Goal: Check status: Check status

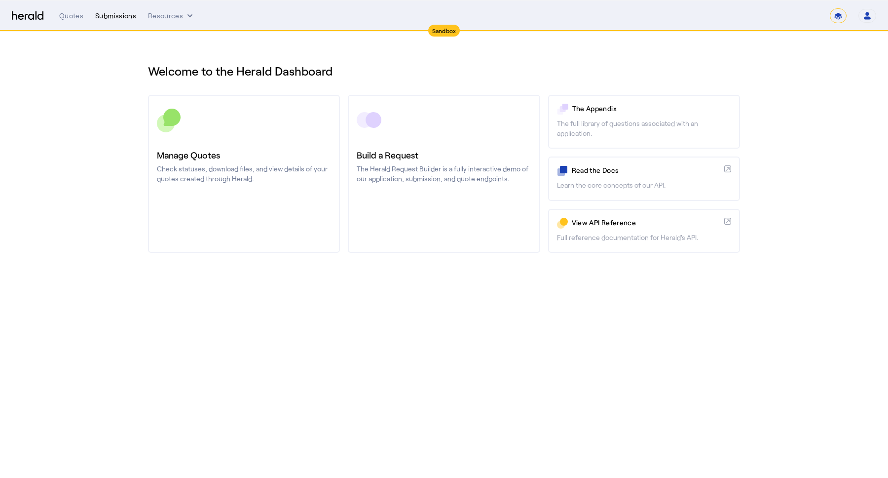
click at [118, 17] on div "Submissions" at bounding box center [115, 16] width 41 height 10
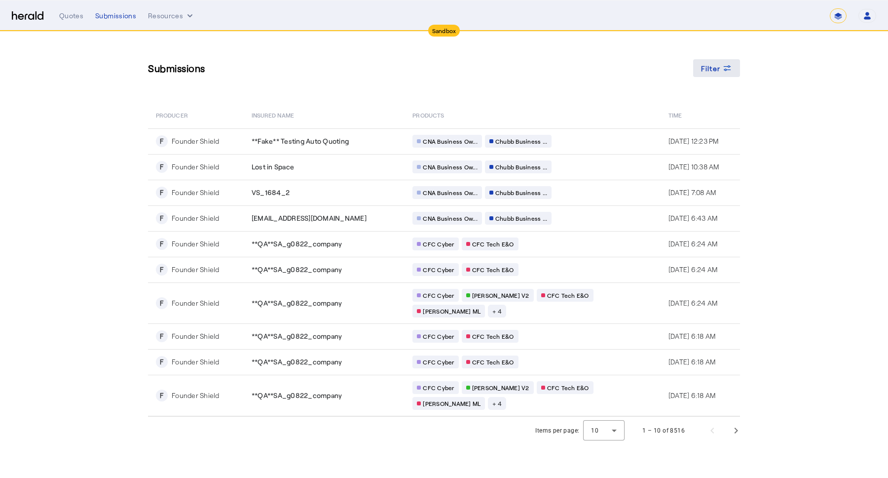
click at [714, 67] on span "Filter" at bounding box center [711, 68] width 20 height 10
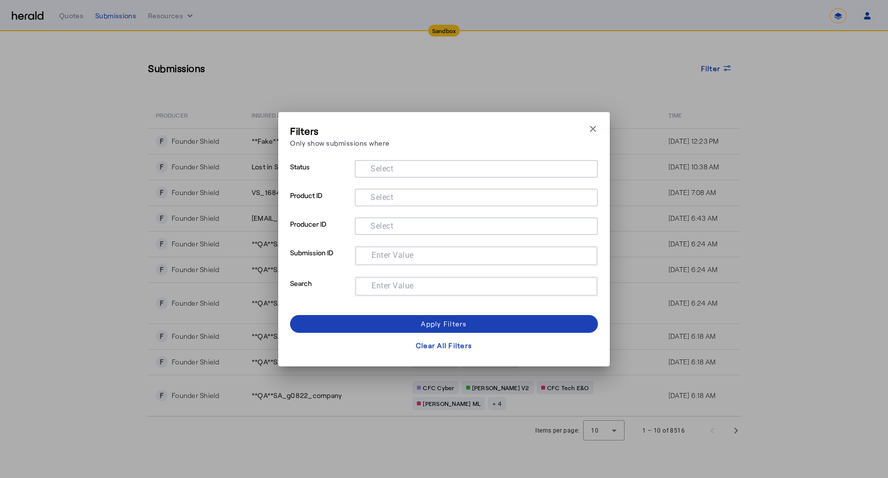
click at [381, 251] on mat-label "Enter Value" at bounding box center [393, 254] width 42 height 9
click at [381, 251] on input "Enter Value" at bounding box center [475, 255] width 222 height 12
paste input "**********"
type input "**********"
click at [401, 322] on span at bounding box center [444, 324] width 308 height 24
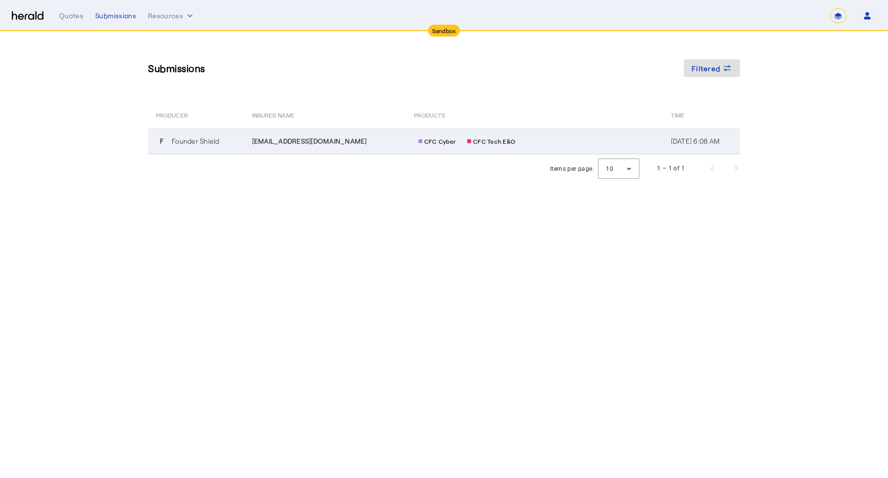
click at [512, 149] on td "CFC Cyber CFC Tech E&O" at bounding box center [534, 141] width 257 height 26
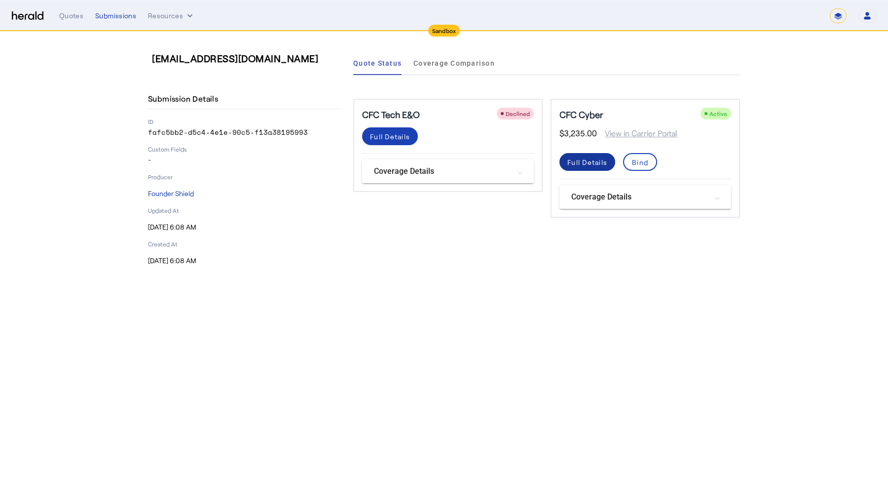
click at [581, 164] on div "Full Details" at bounding box center [587, 162] width 40 height 10
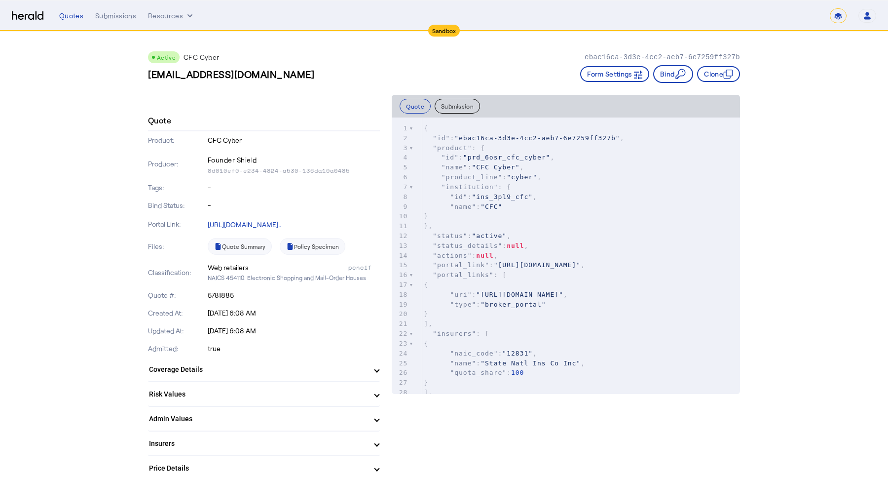
scroll to position [23, 0]
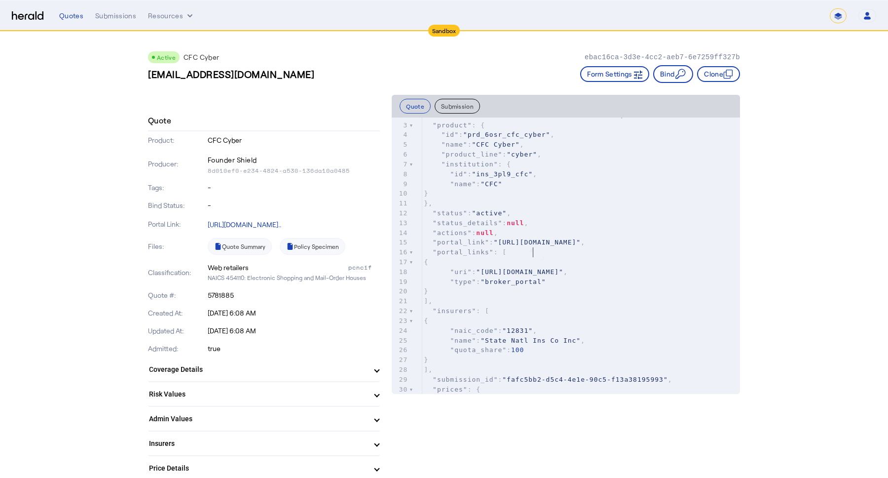
type textarea "*"
click at [550, 180] on pre ""name" : "CFC"" at bounding box center [581, 184] width 318 height 10
type input "**********"
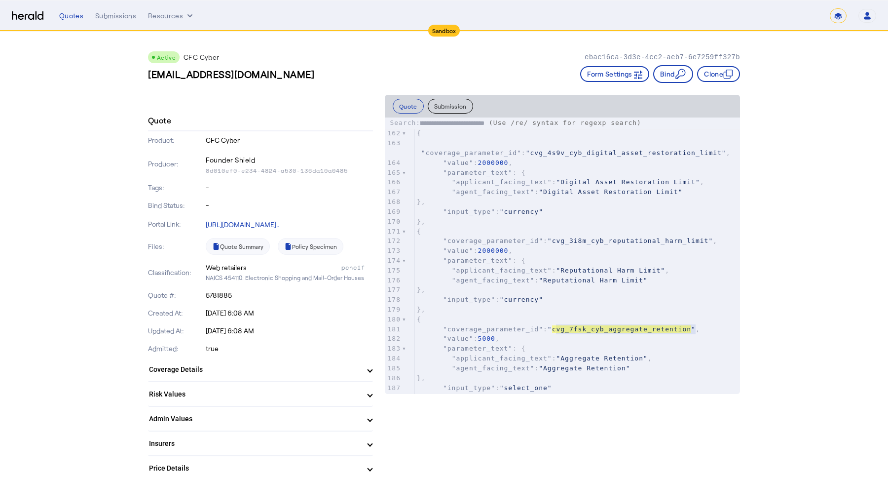
scroll to position [0, 0]
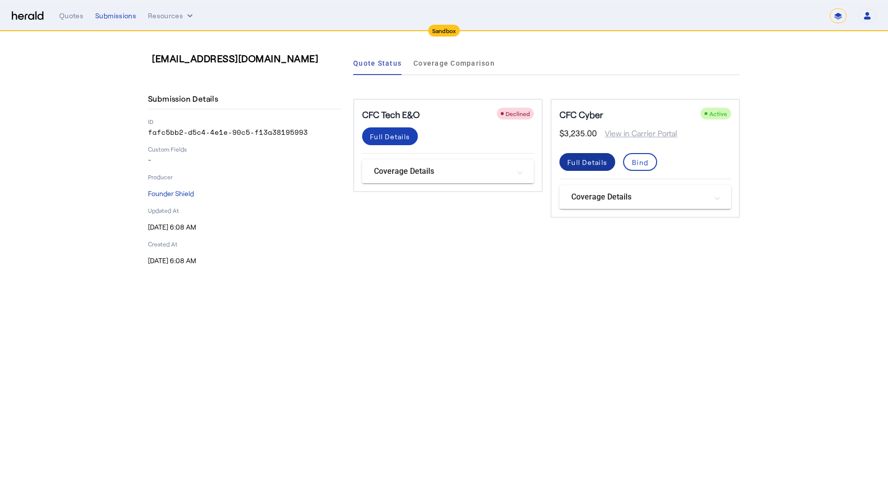
click at [574, 164] on div "Full Details" at bounding box center [587, 162] width 40 height 10
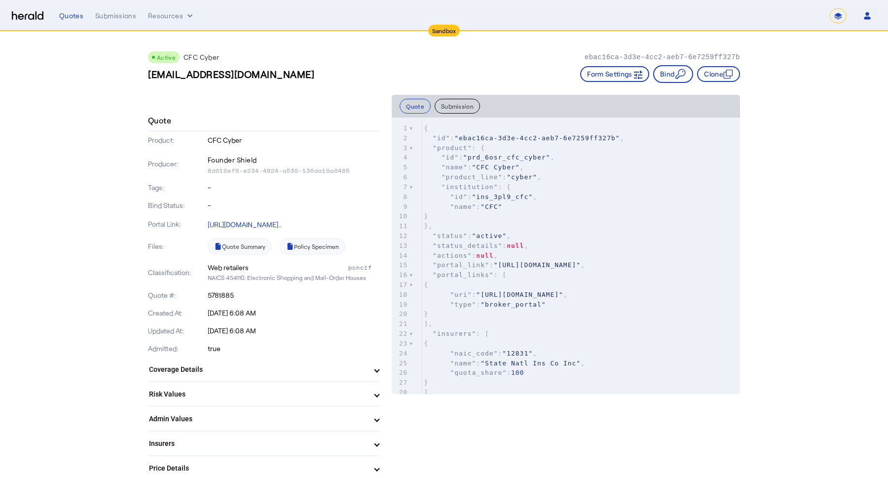
scroll to position [3, 0]
click at [482, 220] on pre "}" at bounding box center [581, 216] width 318 height 10
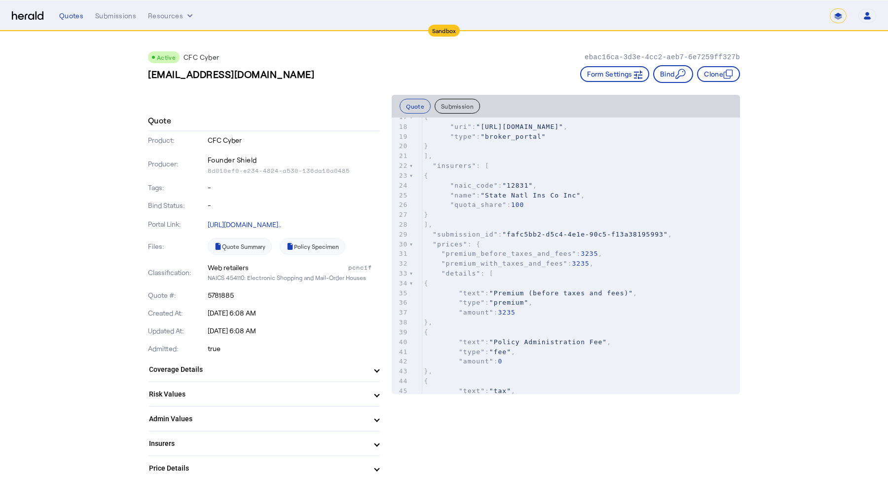
scroll to position [0, 0]
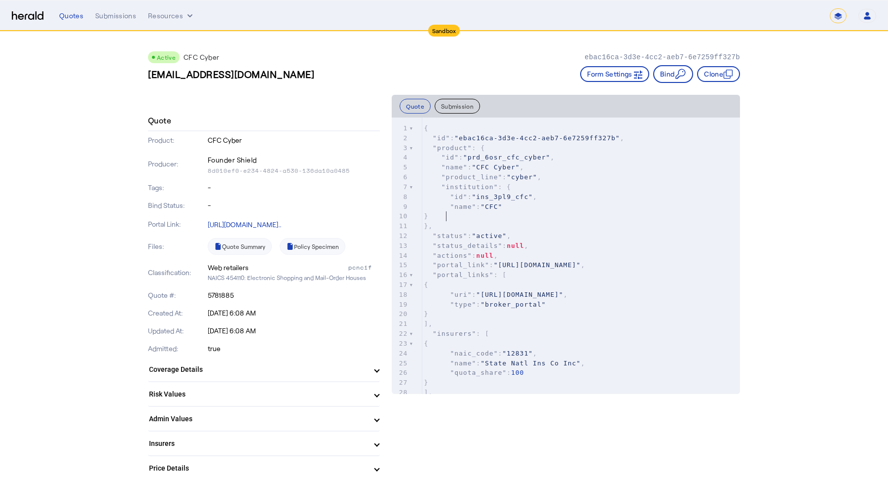
click at [499, 216] on pre "}" at bounding box center [581, 216] width 318 height 10
type textarea "**********"
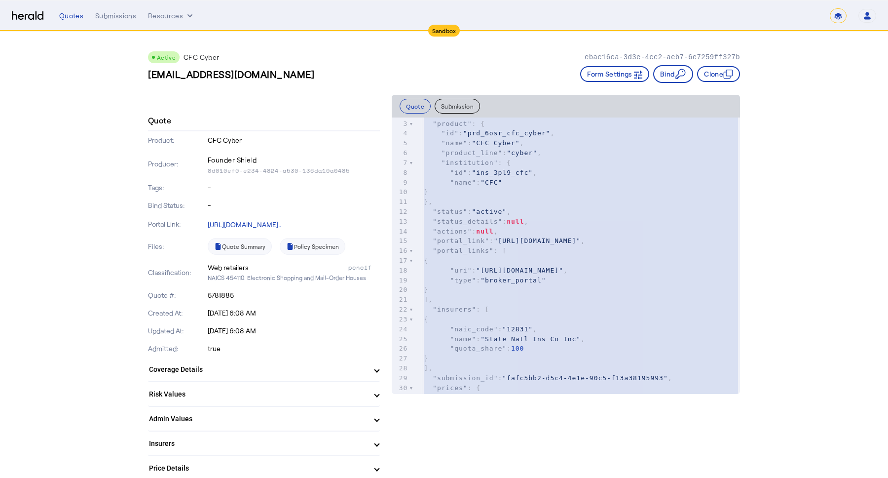
click at [508, 185] on pre ""name" : "CFC"" at bounding box center [581, 183] width 318 height 10
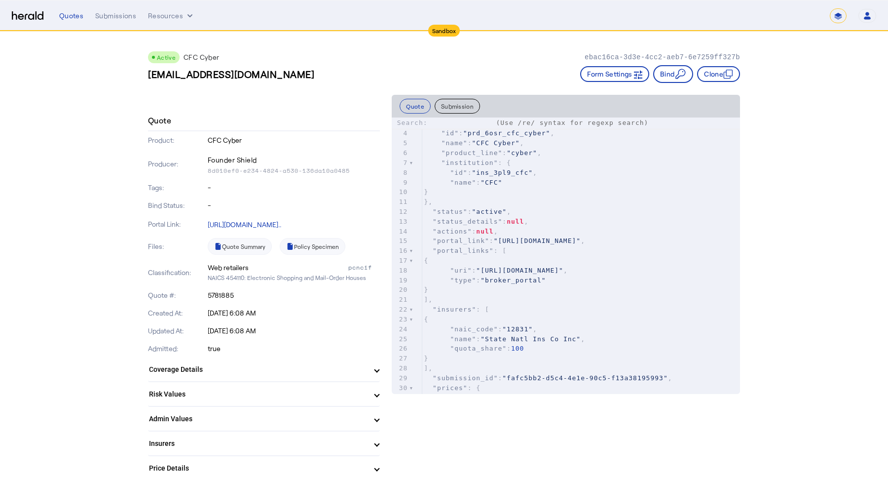
type input "**********"
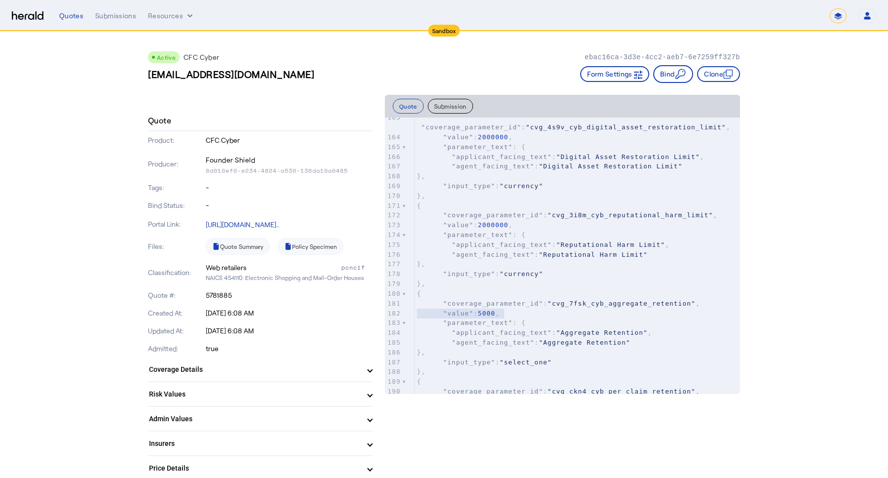
type textarea "**********"
drag, startPoint x: 519, startPoint y: 312, endPoint x: 410, endPoint y: 305, distance: 108.3
click at [585, 148] on pre ""parameter_text" : {" at bounding box center [577, 147] width 325 height 10
type input "**********"
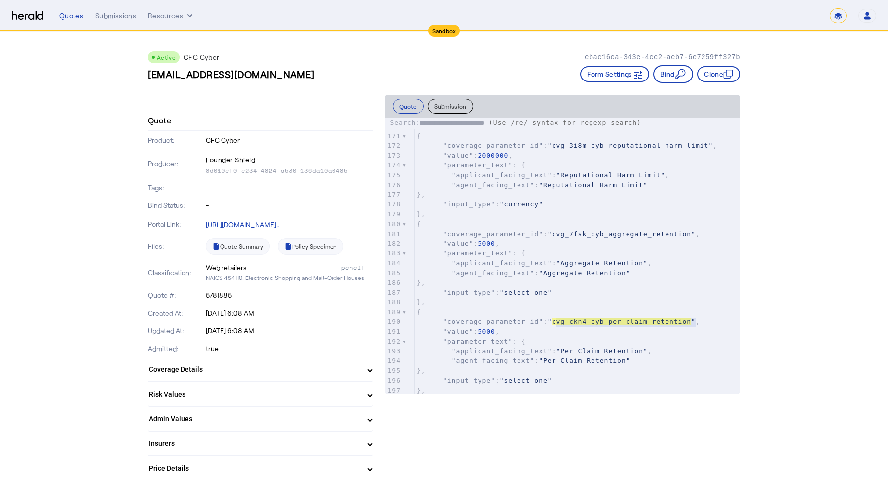
scroll to position [1, 0]
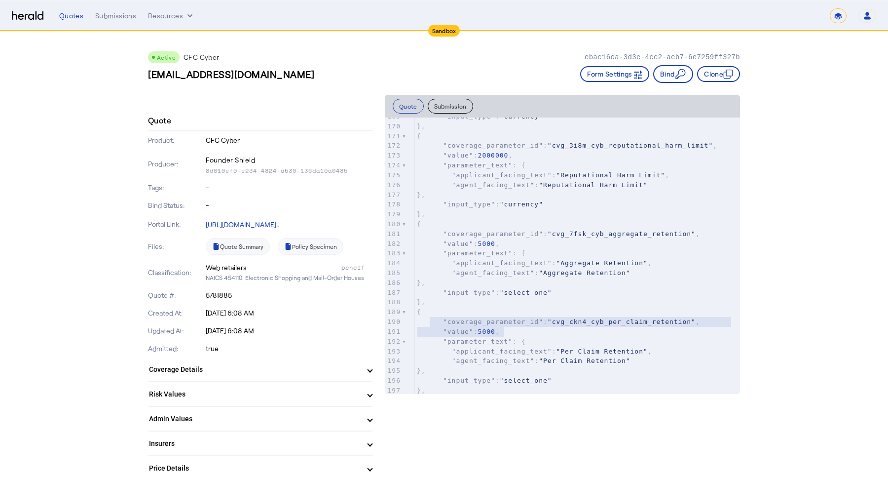
type textarea "**********"
drag, startPoint x: 516, startPoint y: 330, endPoint x: 412, endPoint y: 322, distance: 103.9
drag, startPoint x: 145, startPoint y: 70, endPoint x: 281, endPoint y: 73, distance: 136.7
copy h3 "[EMAIL_ADDRESS][DOMAIN_NAME]"
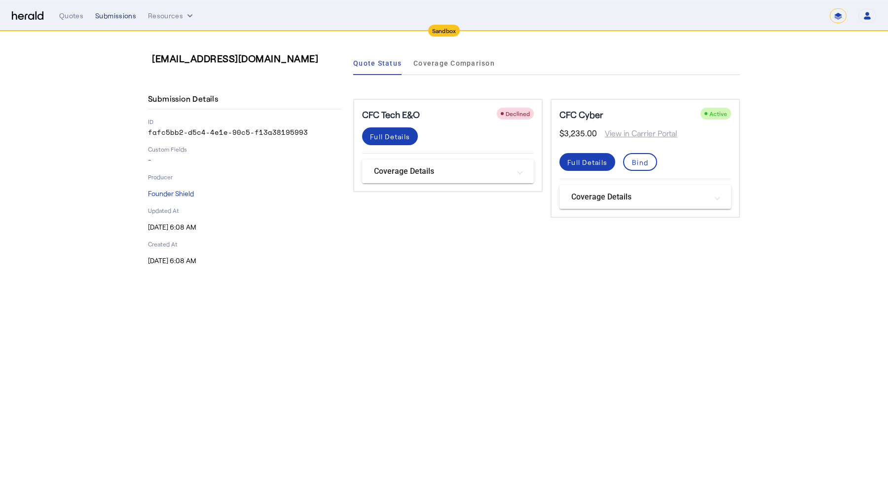
click at [113, 12] on div "Submissions" at bounding box center [115, 16] width 41 height 10
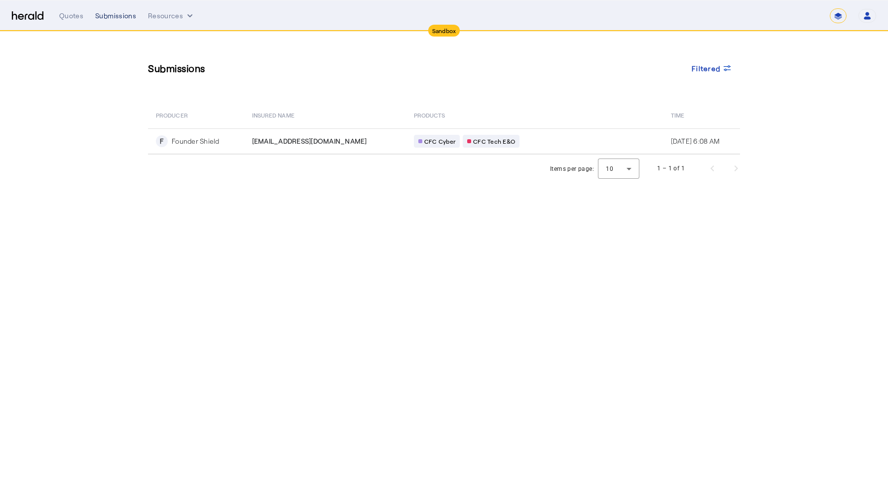
click at [114, 20] on div "Submissions" at bounding box center [115, 16] width 41 height 10
click at [694, 72] on span "Filtered" at bounding box center [706, 68] width 29 height 10
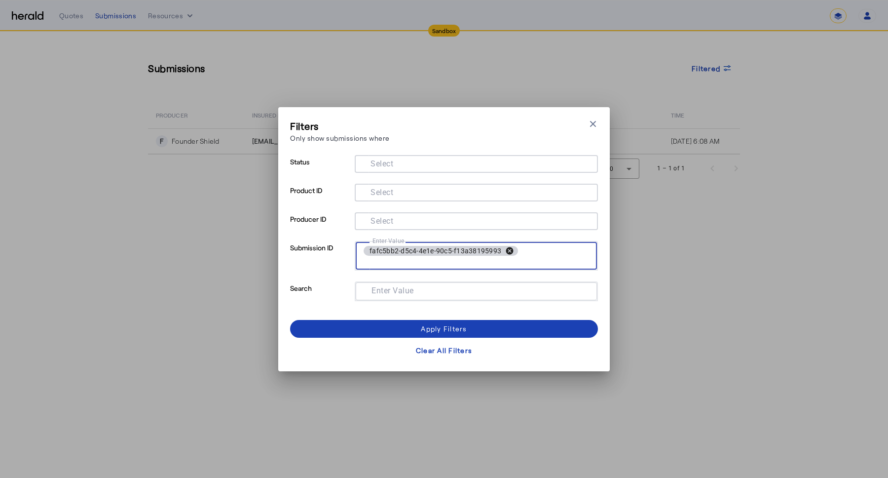
click at [507, 251] on button "cancel" at bounding box center [509, 250] width 17 height 9
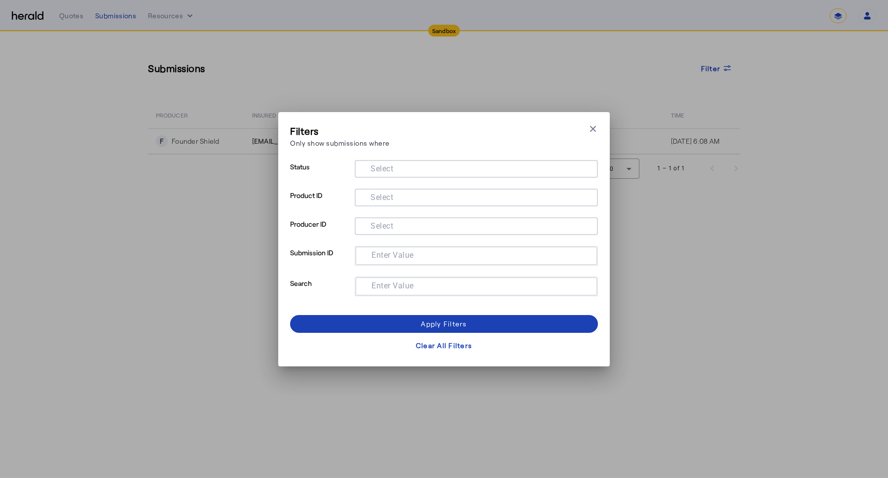
click at [416, 293] on div at bounding box center [476, 286] width 225 height 18
click at [416, 292] on div at bounding box center [476, 286] width 225 height 18
paste input "**********"
type input "**********"
click at [428, 327] on div "Apply Filters" at bounding box center [444, 323] width 46 height 10
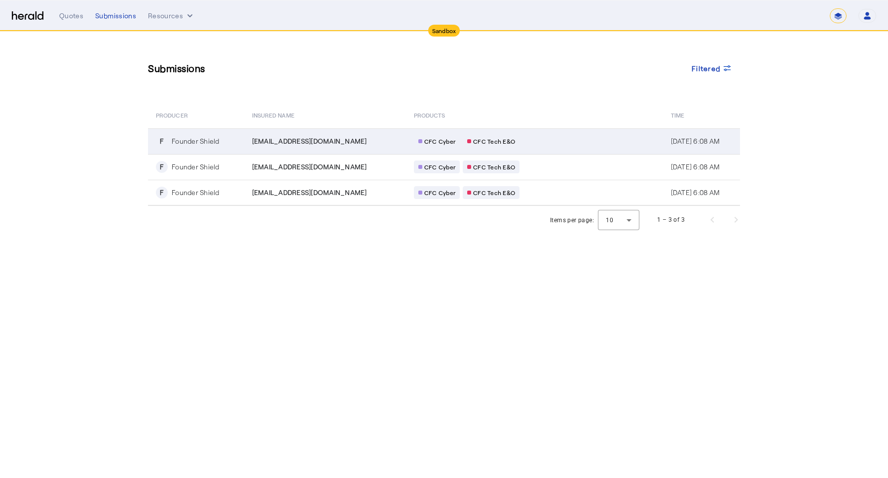
click at [496, 139] on div "CFC Cyber CFC Tech E&O" at bounding box center [508, 141] width 189 height 13
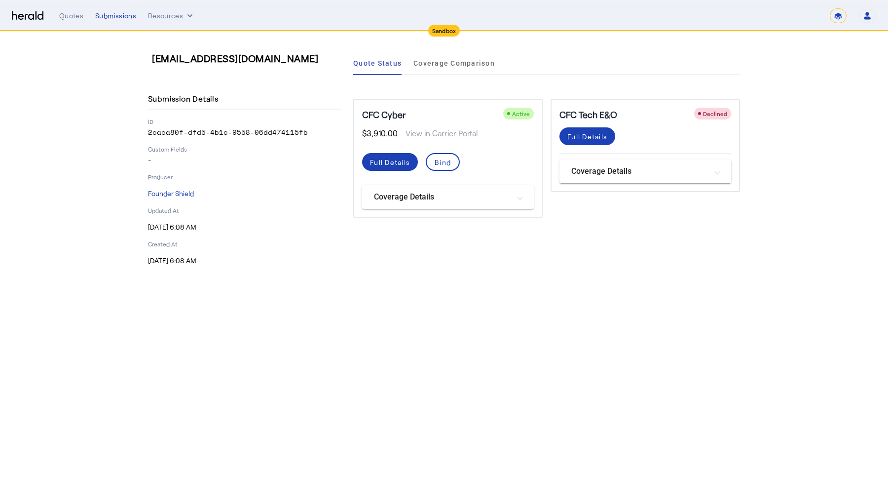
click at [395, 194] on mat-panel-title "Coverage Details" at bounding box center [442, 197] width 136 height 12
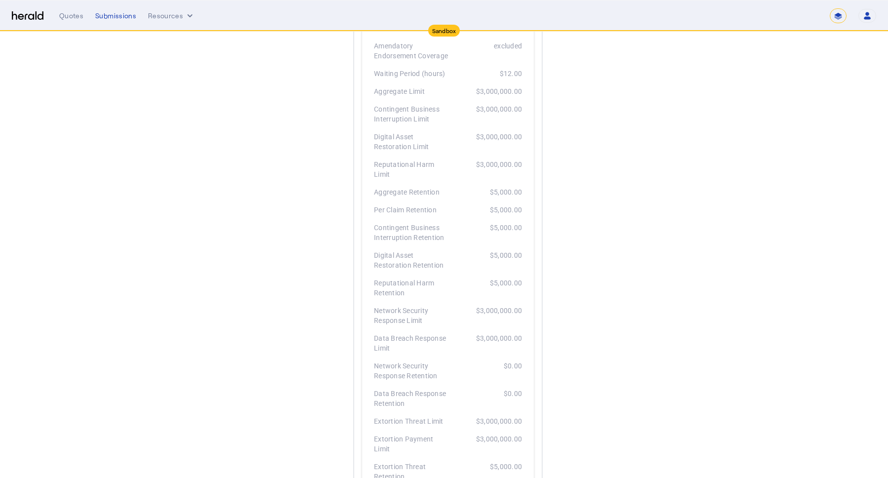
scroll to position [236, 0]
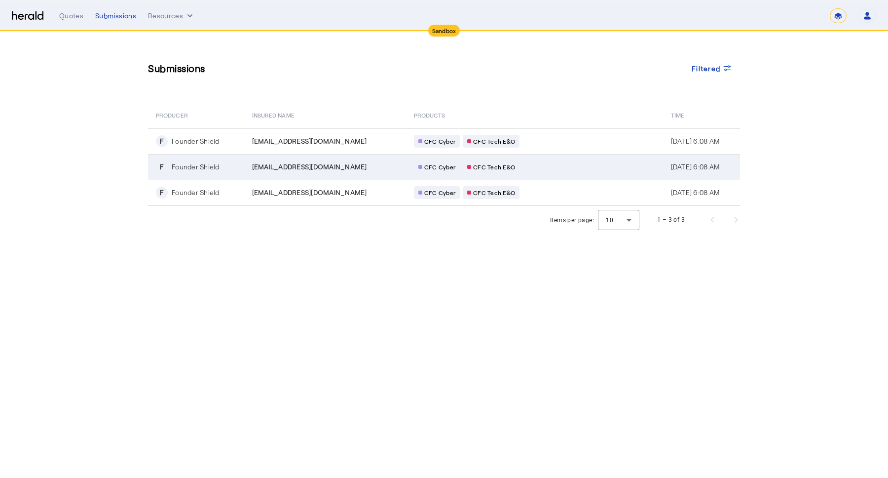
click at [358, 166] on div "[EMAIL_ADDRESS][DOMAIN_NAME]" at bounding box center [327, 167] width 150 height 10
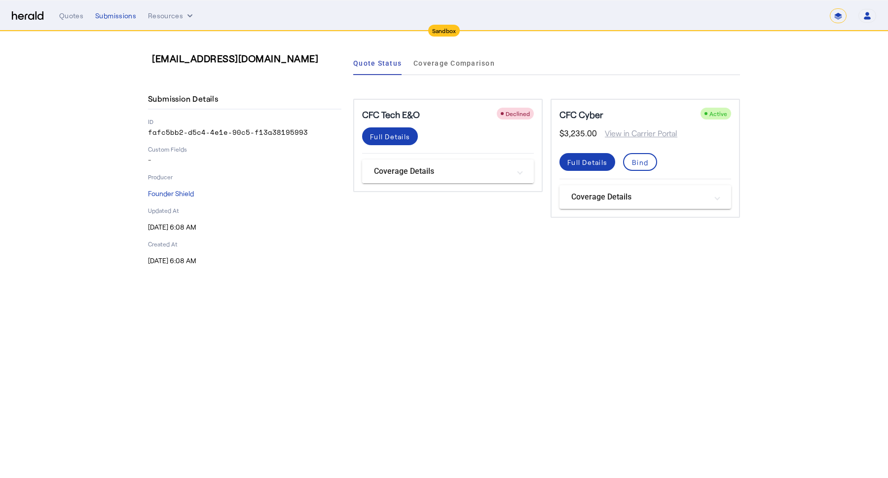
click at [403, 169] on mat-panel-title "Coverage Details" at bounding box center [442, 171] width 136 height 12
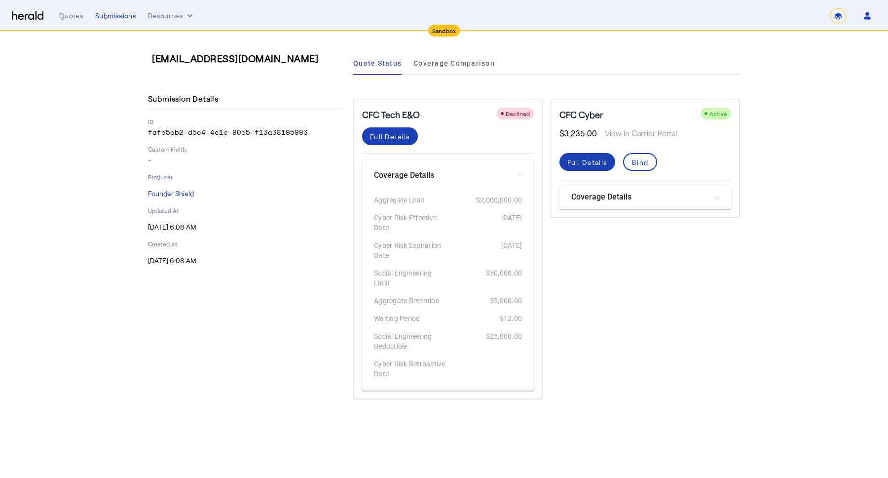
click at [584, 207] on mat-expansion-panel-header "Coverage Details" at bounding box center [646, 197] width 172 height 24
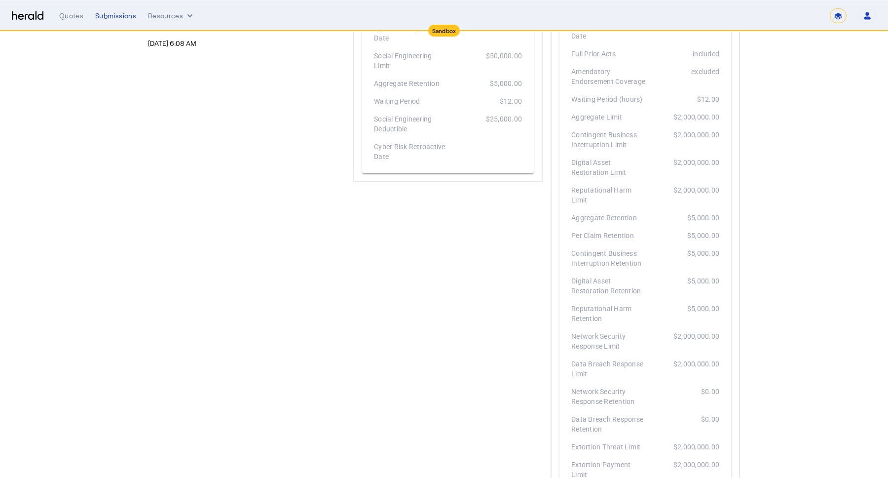
scroll to position [219, 0]
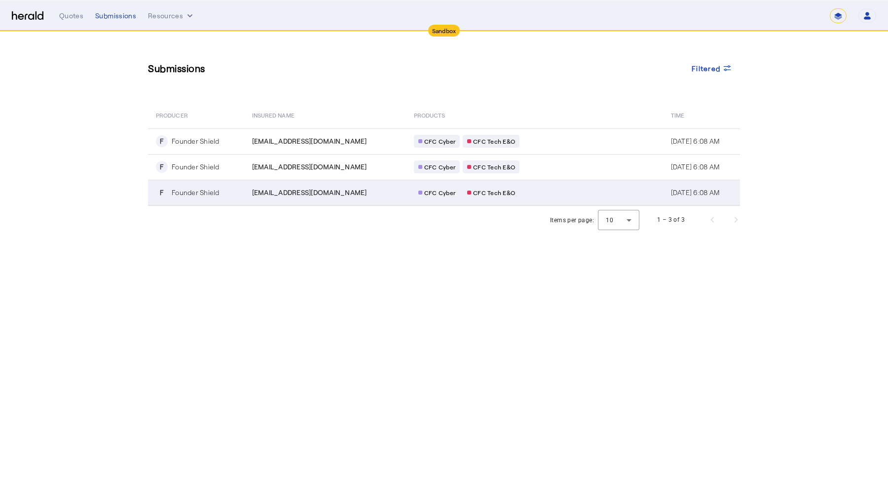
click at [316, 185] on td "[EMAIL_ADDRESS][DOMAIN_NAME]" at bounding box center [325, 193] width 162 height 26
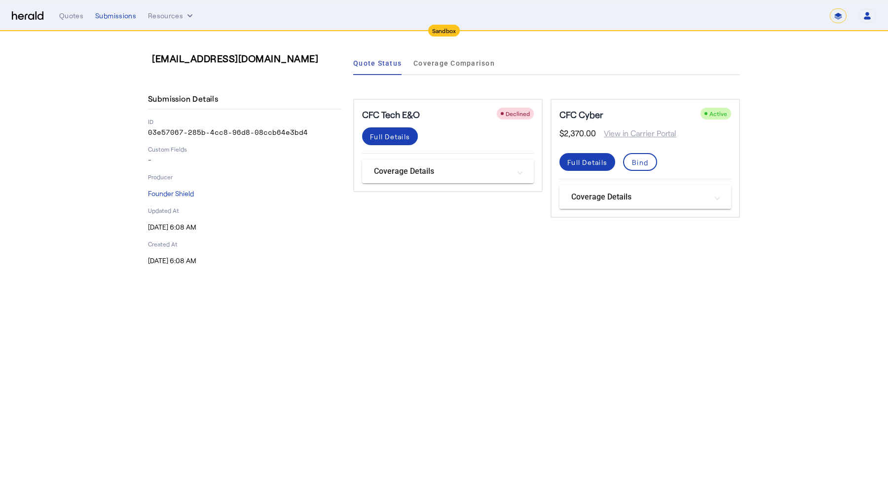
click at [595, 197] on mat-panel-title "Coverage Details" at bounding box center [639, 197] width 136 height 12
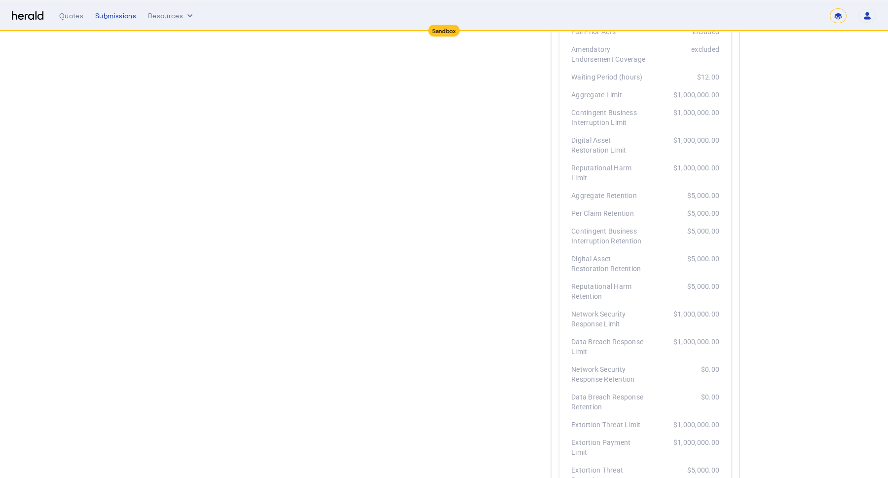
scroll to position [228, 0]
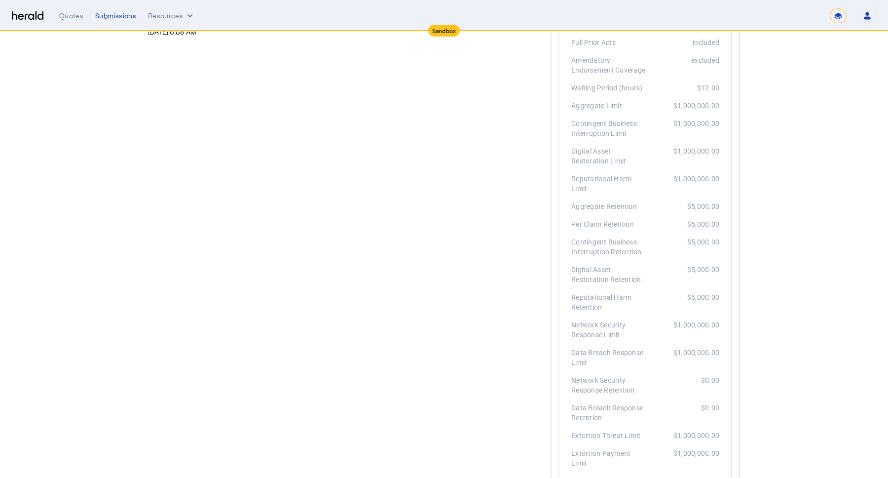
click at [271, 133] on div "[EMAIL_ADDRESS][DOMAIN_NAME] Submission Details ID 03e57067-285b-4cc8-96d8-08cc…" at bounding box center [244, 473] width 193 height 1301
